Goal: Information Seeking & Learning: Learn about a topic

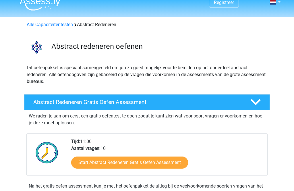
scroll to position [11, 0]
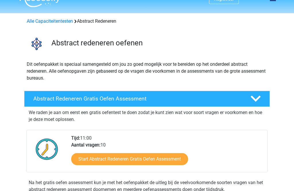
click at [149, 158] on link "Start Abstract Redeneren Gratis Oefen Assessment" at bounding box center [129, 159] width 117 height 12
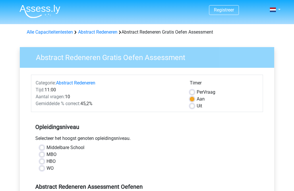
click at [46, 161] on label "HBO" at bounding box center [50, 161] width 9 height 7
click at [40, 161] on input "HBO" at bounding box center [42, 161] width 5 height 6
radio input "true"
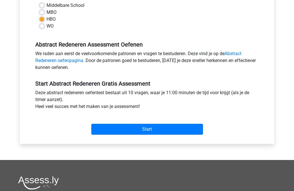
scroll to position [146, 0]
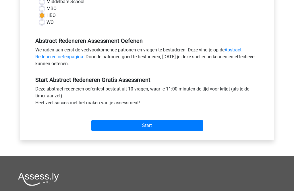
click at [115, 125] on input "Start" at bounding box center [147, 125] width 112 height 11
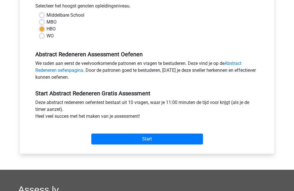
scroll to position [131, 0]
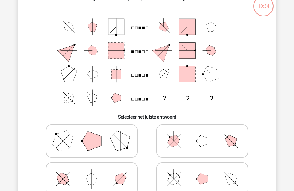
scroll to position [38, 0]
click at [213, 182] on icon at bounding box center [202, 178] width 86 height 29
click at [206, 171] on input "radio" at bounding box center [204, 170] width 4 height 4
radio input "true"
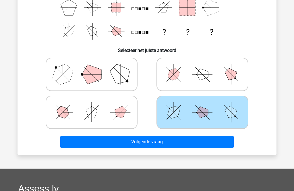
scroll to position [115, 0]
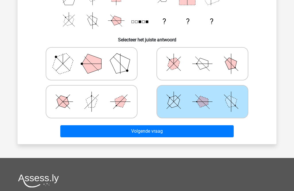
click at [200, 129] on button "Volgende vraag" at bounding box center [146, 131] width 173 height 12
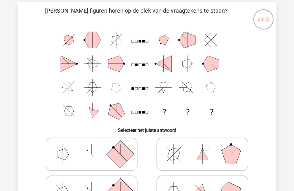
scroll to position [0, 0]
